Goal: Information Seeking & Learning: Learn about a topic

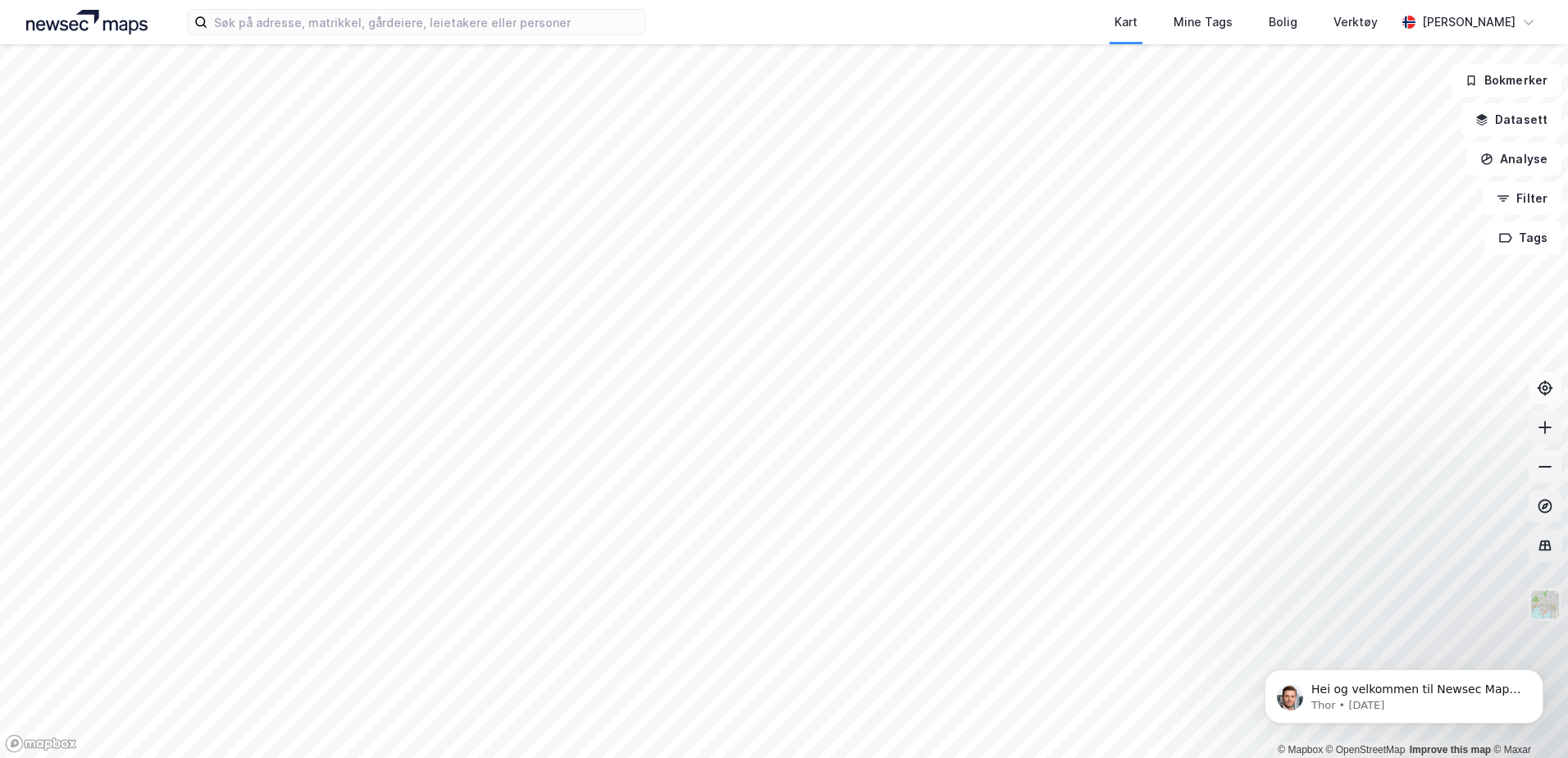
click at [1545, 430] on icon at bounding box center [1545, 427] width 16 height 16
click at [1545, 430] on icon at bounding box center [1545, 427] width 2 height 14
click at [1548, 435] on icon at bounding box center [1545, 427] width 16 height 16
click at [1544, 426] on icon at bounding box center [1545, 427] width 16 height 16
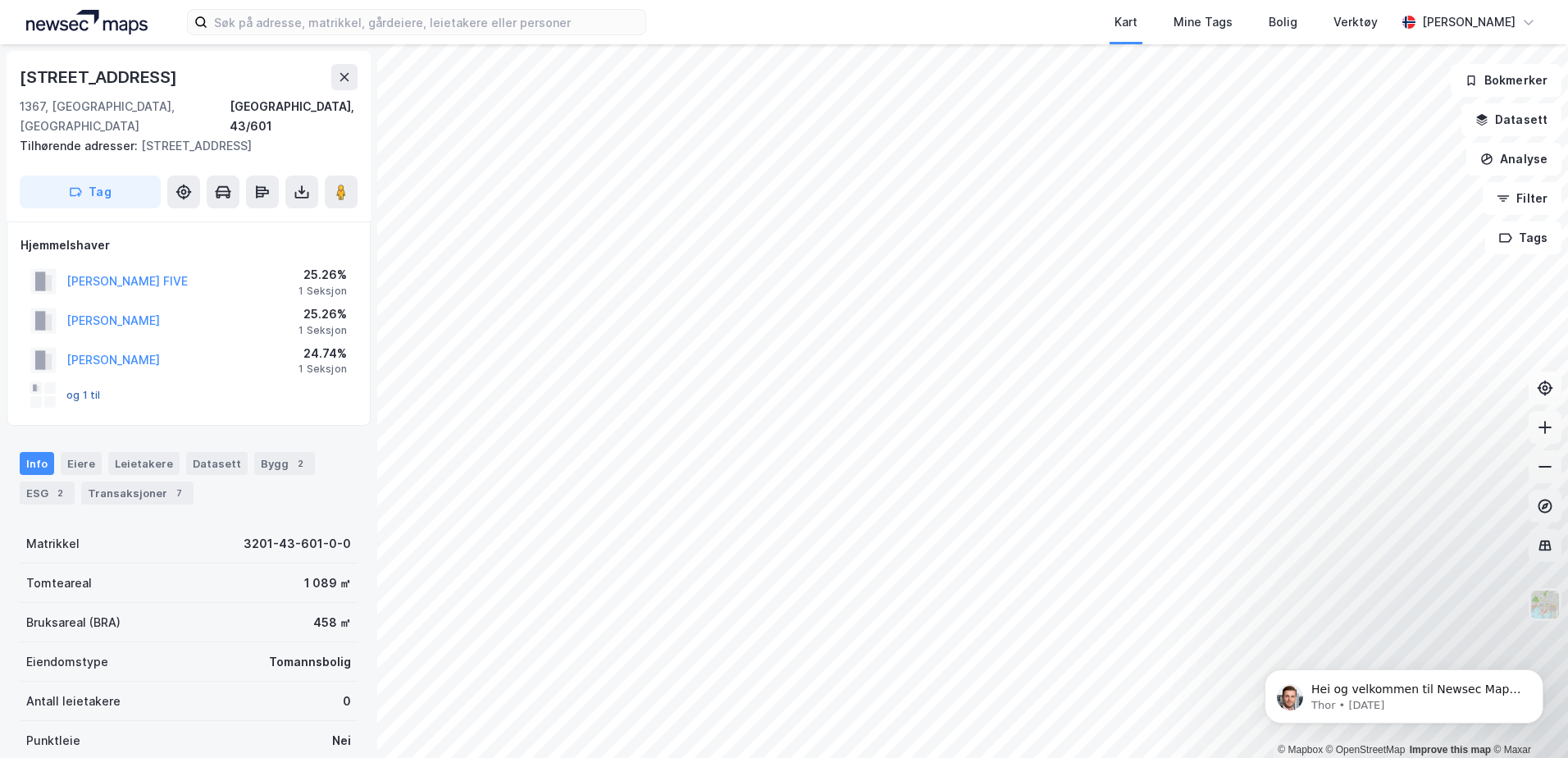
click at [0, 0] on button "og 1 til" at bounding box center [0, 0] width 0 height 0
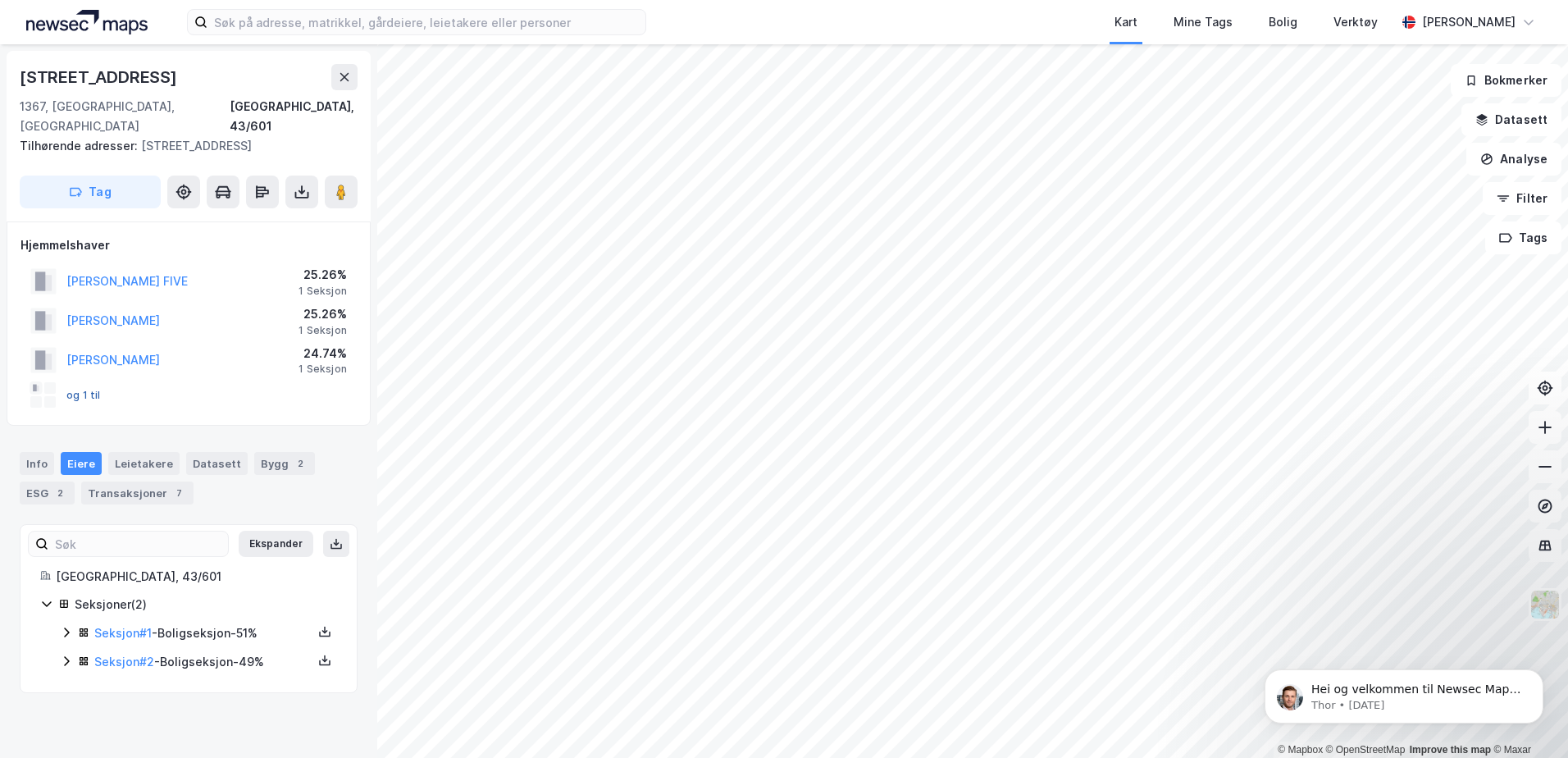
click at [0, 0] on button "og 1 til" at bounding box center [0, 0] width 0 height 0
click at [1542, 470] on icon at bounding box center [1545, 466] width 16 height 16
click at [1541, 469] on icon at bounding box center [1545, 466] width 16 height 16
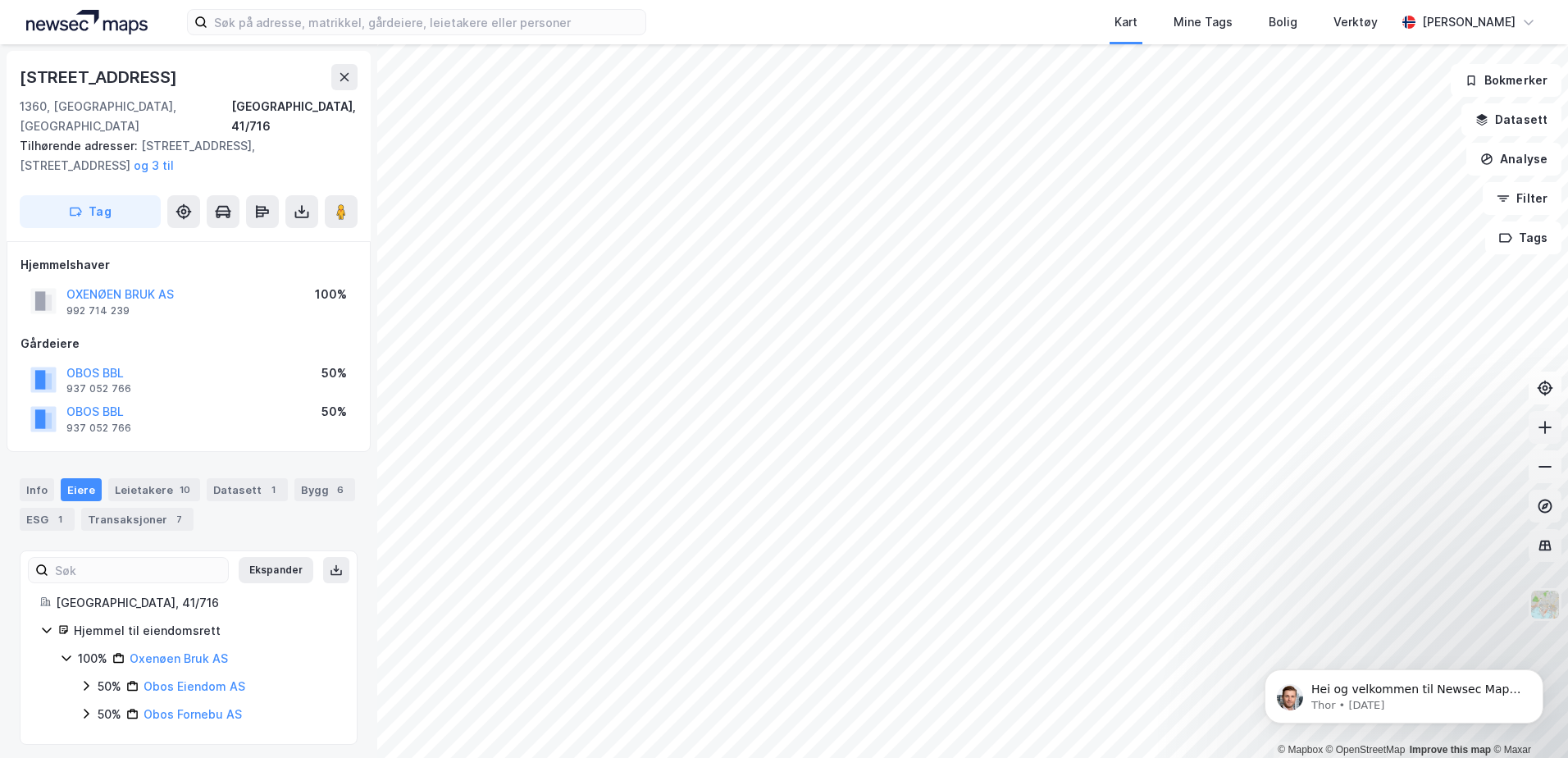
click at [1550, 430] on icon at bounding box center [1545, 427] width 16 height 16
